Goal: Transaction & Acquisition: Purchase product/service

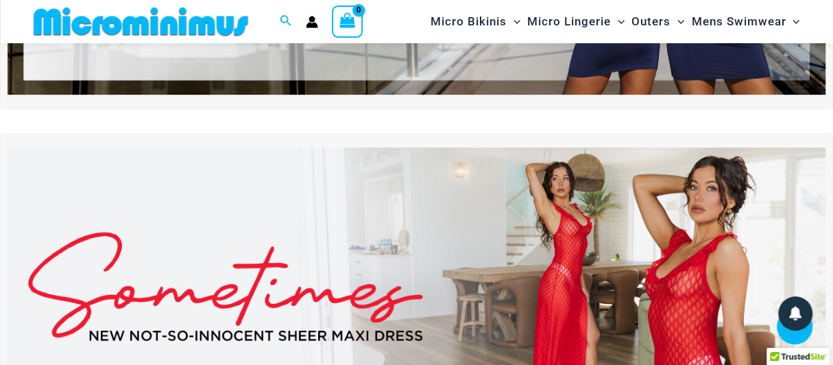
scroll to position [264, 0]
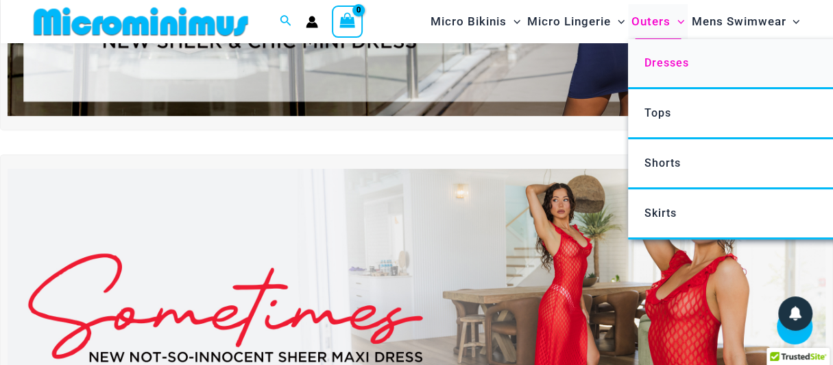
click at [667, 67] on span "Dresses" at bounding box center [667, 62] width 45 height 13
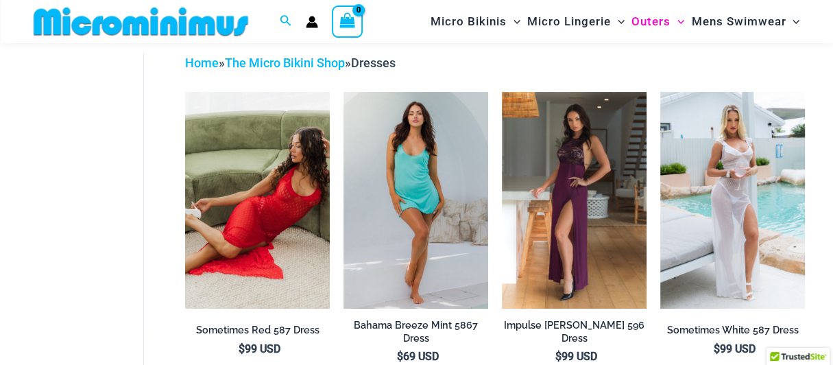
scroll to position [58, 0]
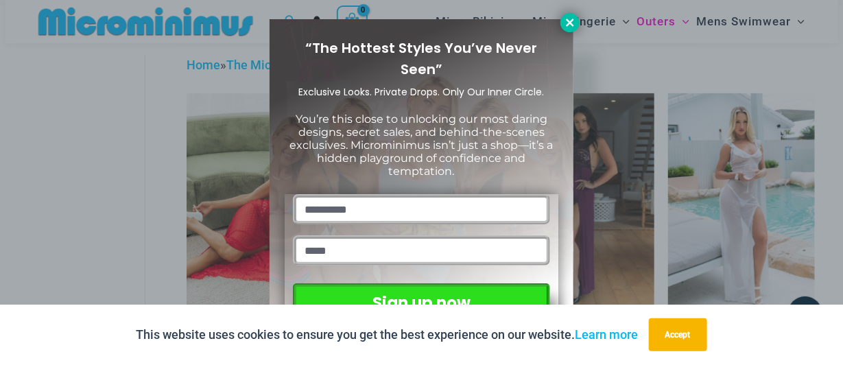
click at [568, 25] on icon at bounding box center [570, 22] width 12 height 12
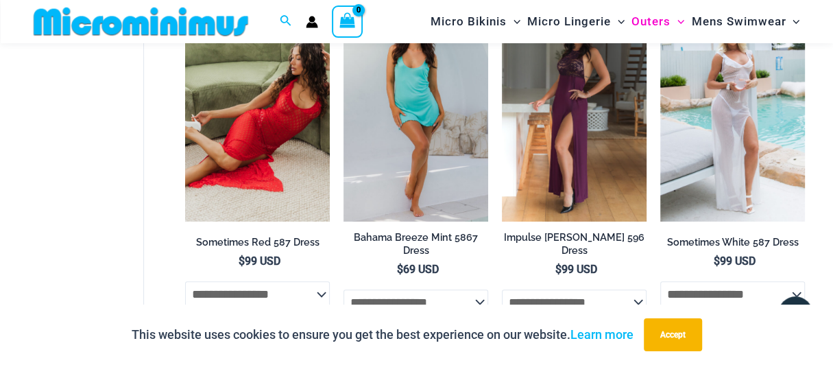
scroll to position [127, 0]
